Goal: Find specific page/section: Find specific page/section

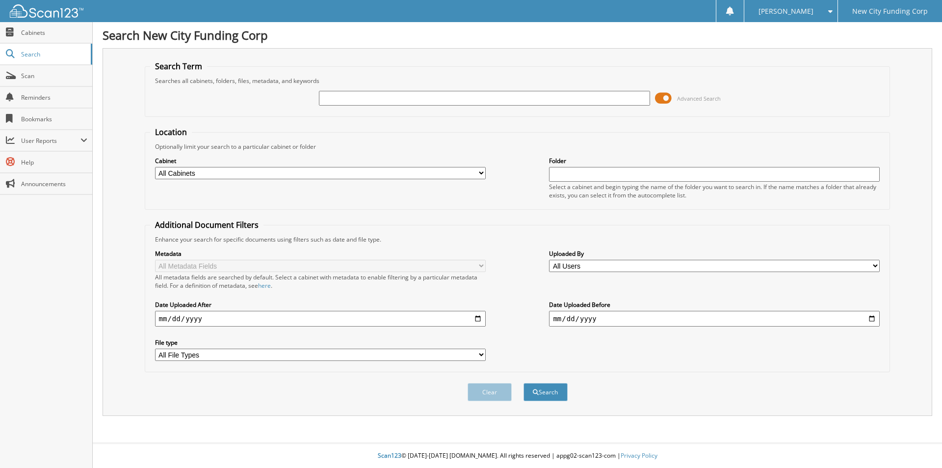
click at [417, 94] on input "text" at bounding box center [484, 98] width 331 height 15
type input "317984"
click at [535, 396] on button "Search" at bounding box center [546, 392] width 44 height 18
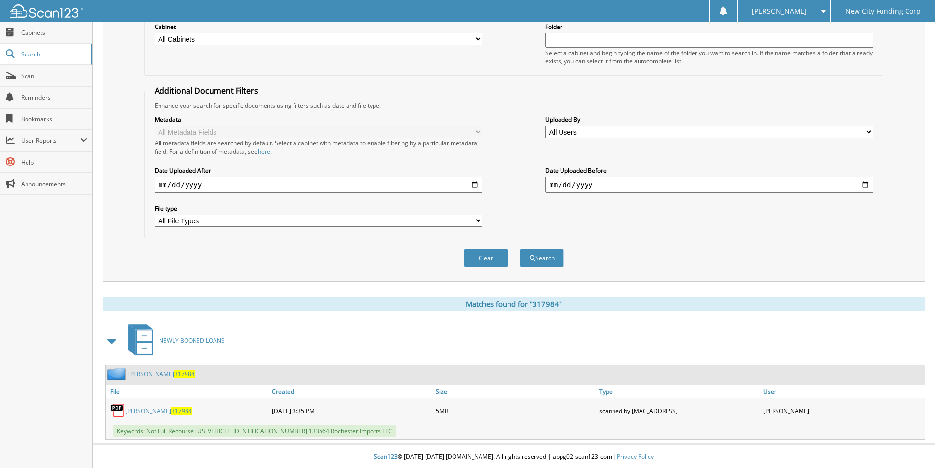
scroll to position [135, 0]
click at [149, 409] on link "[PERSON_NAME] 317984" at bounding box center [158, 409] width 67 height 8
